Goal: Task Accomplishment & Management: Complete application form

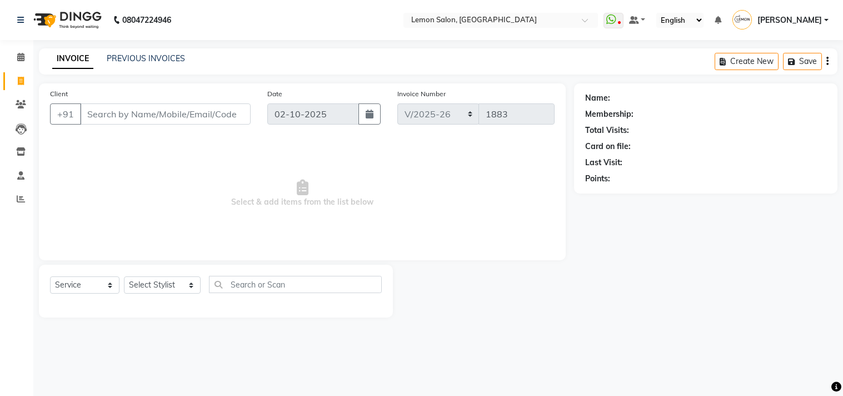
select select "569"
select select "service"
select select "92039"
click at [124, 277] on select "Select Stylist Arun Arndive [PERSON_NAME] Danish [PERSON_NAME] [PERSON_NAME] [P…" at bounding box center [162, 284] width 77 height 17
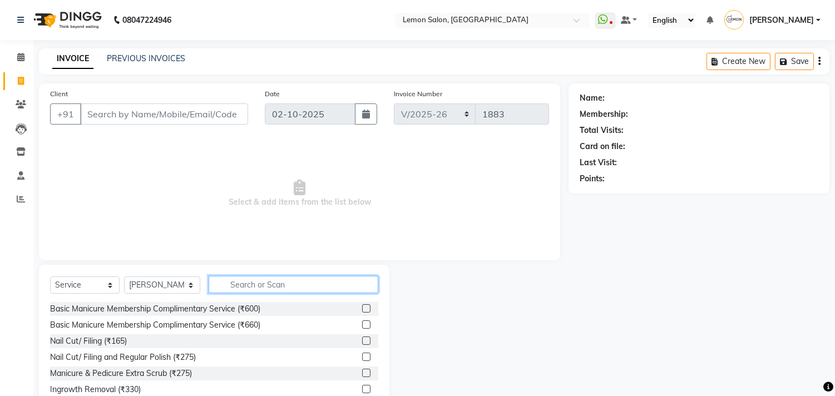
click at [225, 282] on input "text" at bounding box center [294, 284] width 170 height 17
type input "R"
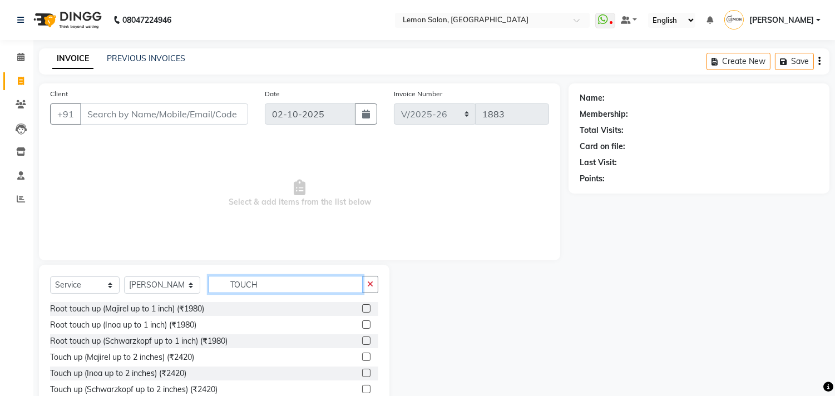
type input "TOUCH"
click at [362, 310] on label at bounding box center [366, 308] width 8 height 8
click at [362, 310] on input "checkbox" at bounding box center [365, 308] width 7 height 7
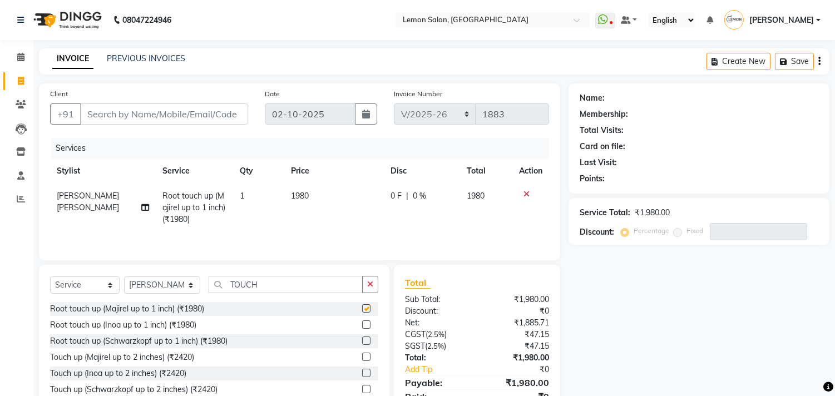
checkbox input "false"
click at [115, 111] on input "Client" at bounding box center [164, 113] width 168 height 21
type input "8"
type input "0"
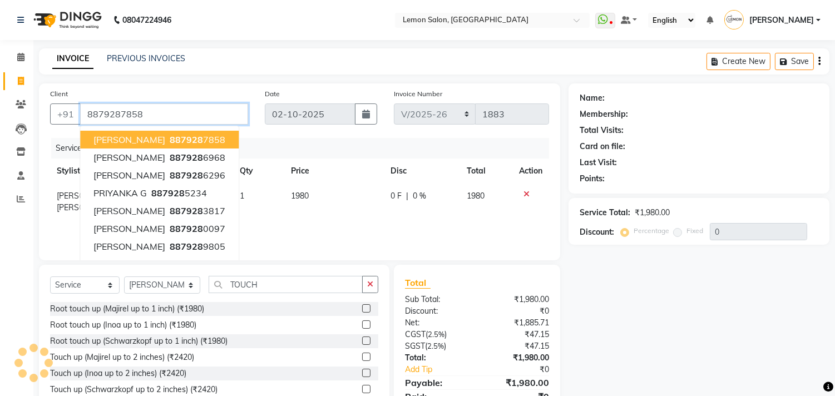
type input "8879287858"
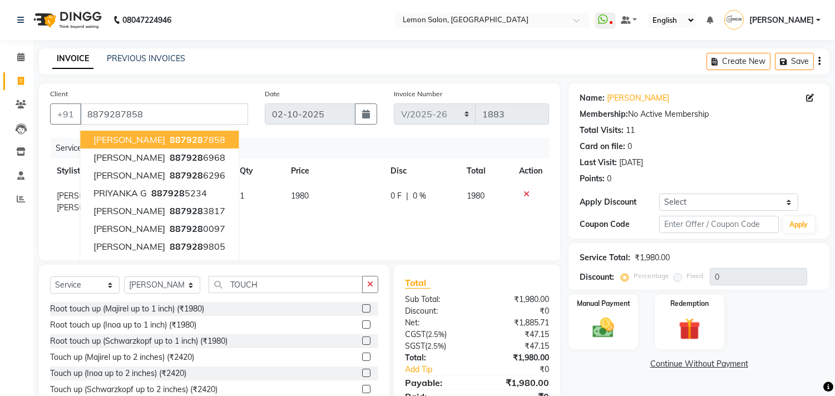
click at [364, 138] on div "Services" at bounding box center [304, 148] width 506 height 21
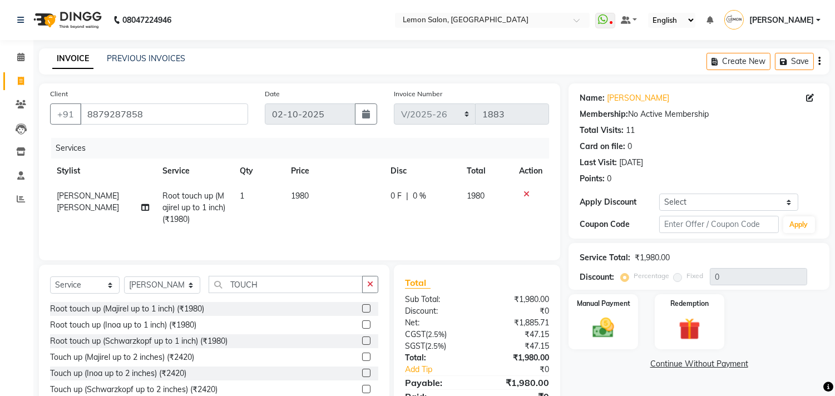
click at [805, 95] on div "Name: [PERSON_NAME]" at bounding box center [698, 98] width 239 height 12
click at [810, 99] on icon at bounding box center [810, 98] width 8 height 8
select select "22"
select select "[DEMOGRAPHIC_DATA]"
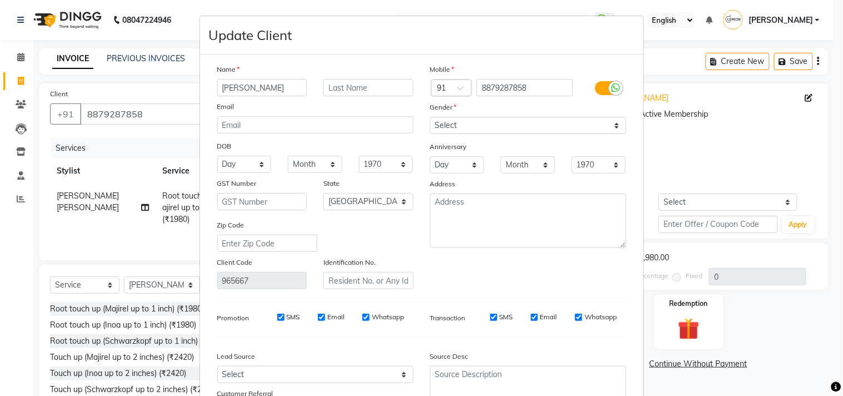
drag, startPoint x: 254, startPoint y: 90, endPoint x: 161, endPoint y: 98, distance: 92.7
click at [161, 98] on ngb-modal-window "Update Client Name [PERSON_NAME] Email DOB Day 01 02 03 04 05 06 07 08 09 10 11…" at bounding box center [421, 198] width 843 height 396
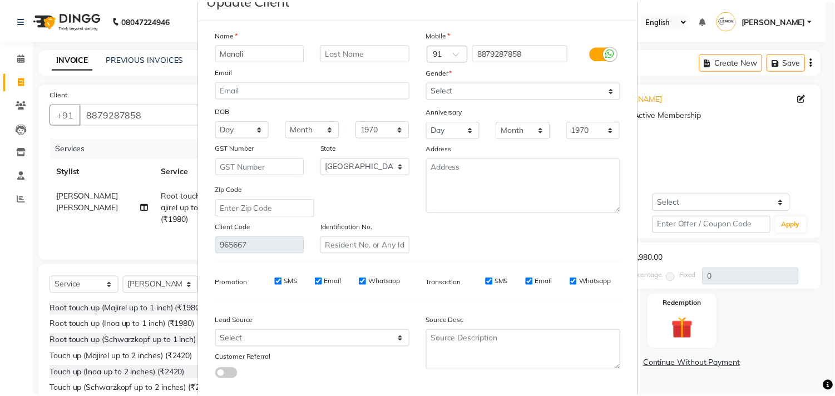
scroll to position [98, 0]
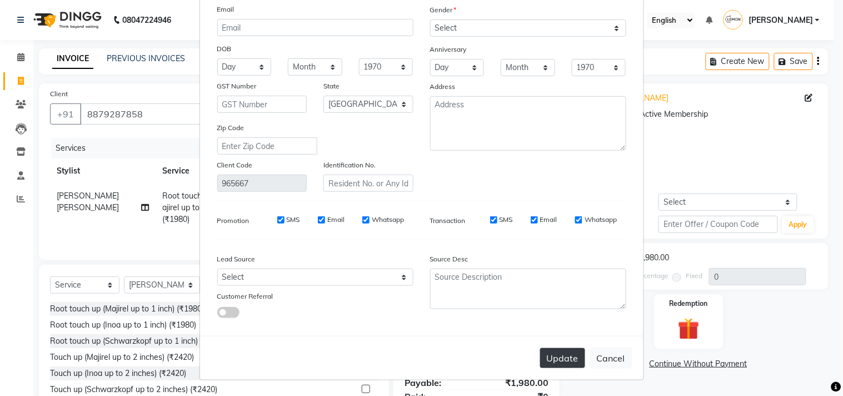
type input "Manali"
click at [556, 360] on button "Update" at bounding box center [562, 358] width 45 height 20
select select
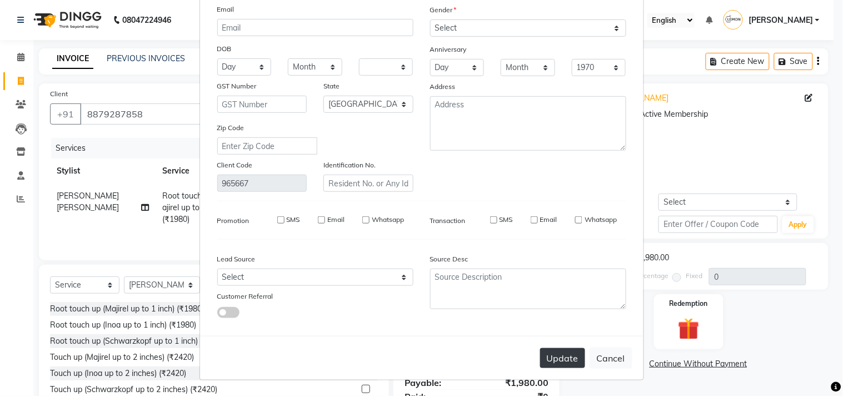
select select "null"
select select
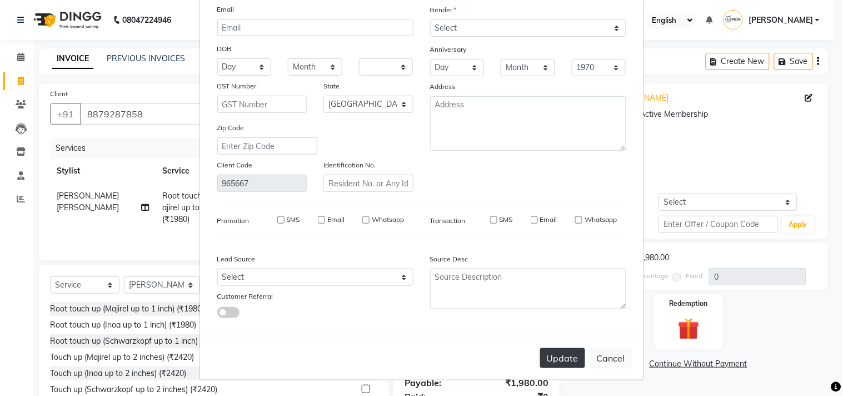
checkbox input "false"
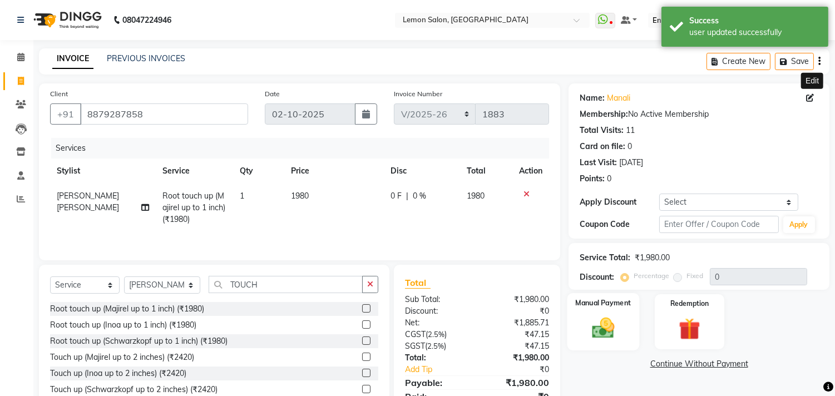
scroll to position [51, 0]
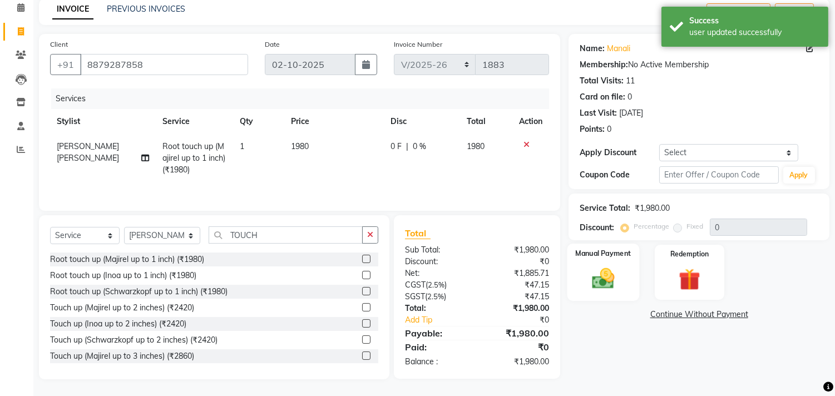
click at [607, 280] on img at bounding box center [603, 279] width 37 height 26
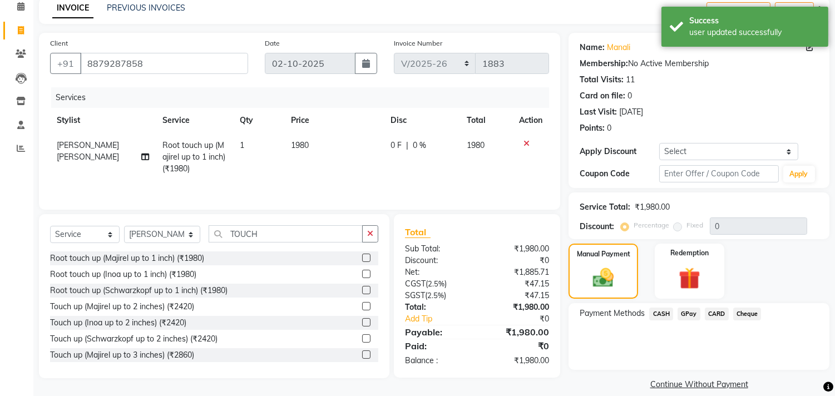
click at [652, 312] on span "CASH" at bounding box center [661, 313] width 24 height 13
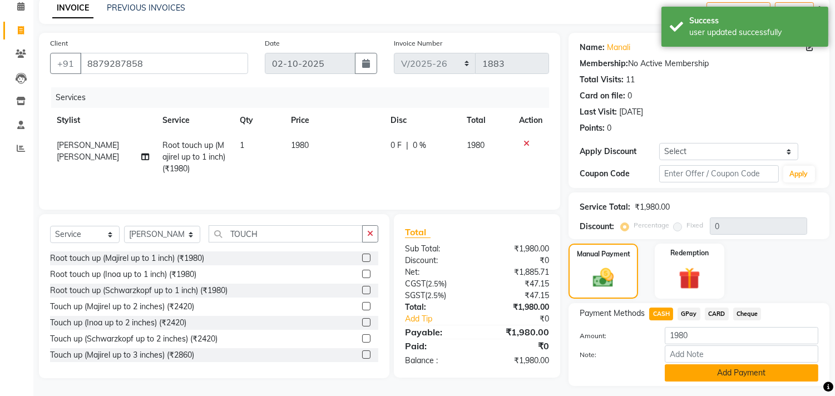
click at [680, 374] on button "Add Payment" at bounding box center [740, 372] width 153 height 17
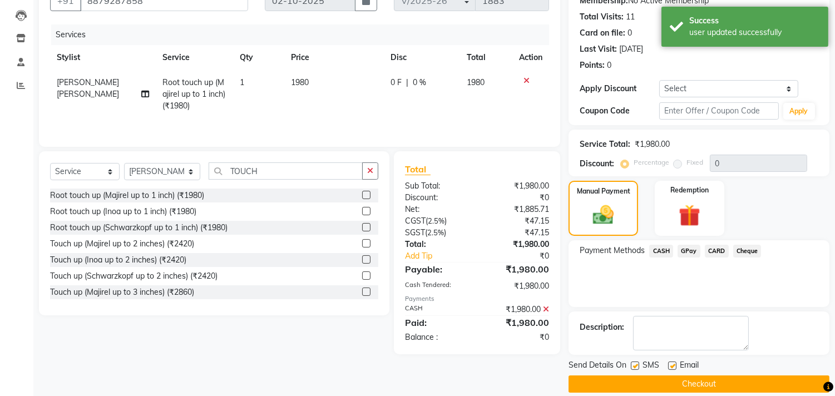
scroll to position [126, 0]
